Goal: Task Accomplishment & Management: Complete application form

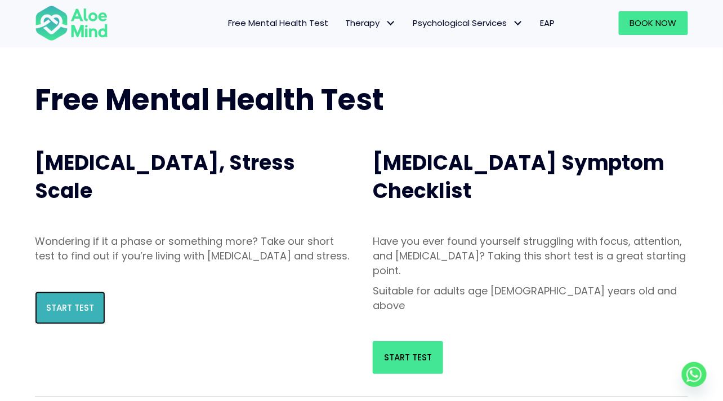
click at [46, 324] on link "Start Test" at bounding box center [70, 307] width 70 height 33
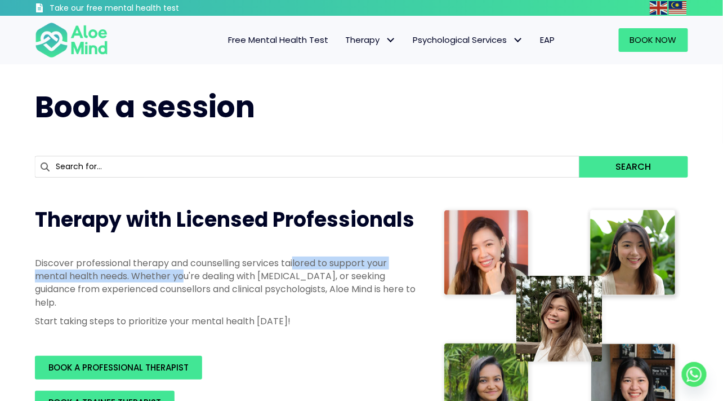
drag, startPoint x: 0, startPoint y: 0, endPoint x: 294, endPoint y: 261, distance: 393.2
click at [294, 261] on p "Discover professional therapy and counselling services tailored to support your…" at bounding box center [226, 282] width 383 height 52
click at [38, 278] on p "Discover professional therapy and counselling services tailored to support your…" at bounding box center [226, 282] width 383 height 52
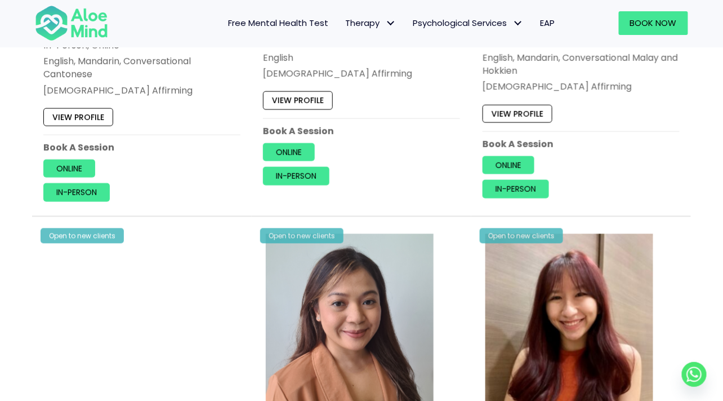
scroll to position [1746, 0]
